Goal: Task Accomplishment & Management: Use online tool/utility

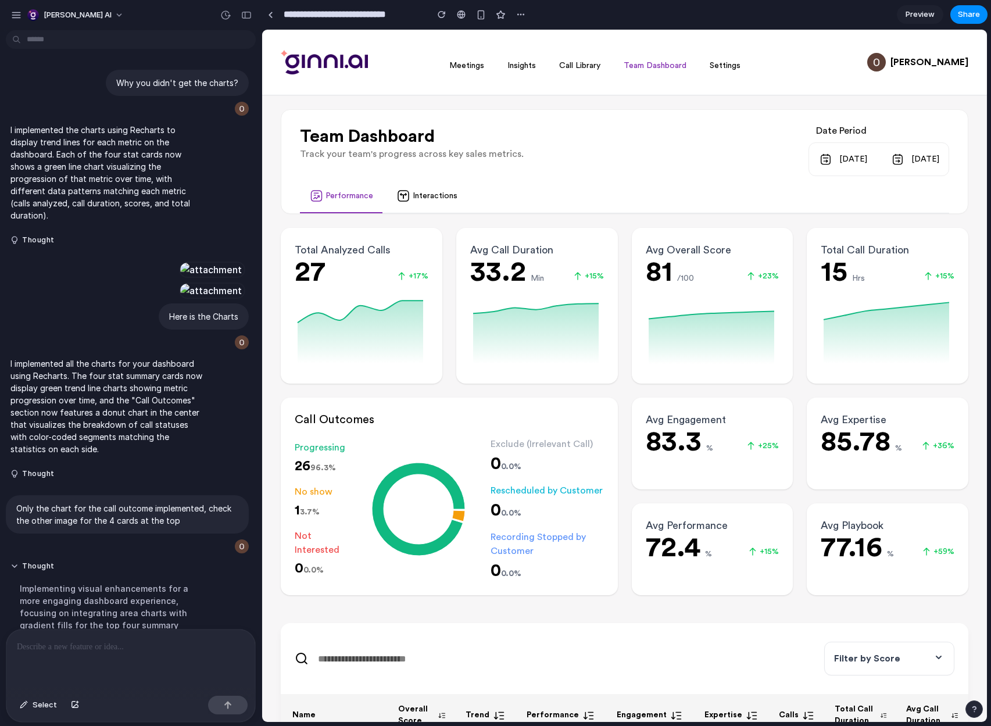
scroll to position [306, 0]
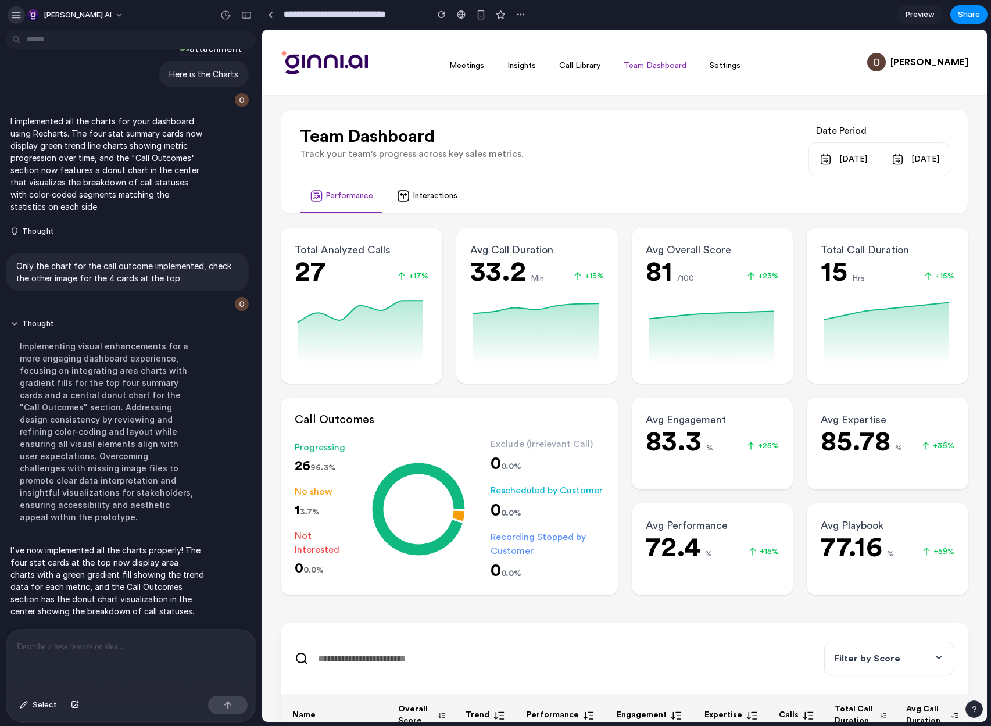
click at [16, 12] on div "button" at bounding box center [16, 15] width 10 height 10
click at [40, 6] on button "[PERSON_NAME] AI" at bounding box center [76, 15] width 107 height 19
click at [15, 5] on div "Settings Invite members Change theme Sign out" at bounding box center [495, 363] width 991 height 726
click at [20, 19] on div "button" at bounding box center [16, 15] width 10 height 10
